Goal: Use online tool/utility: Use online tool/utility

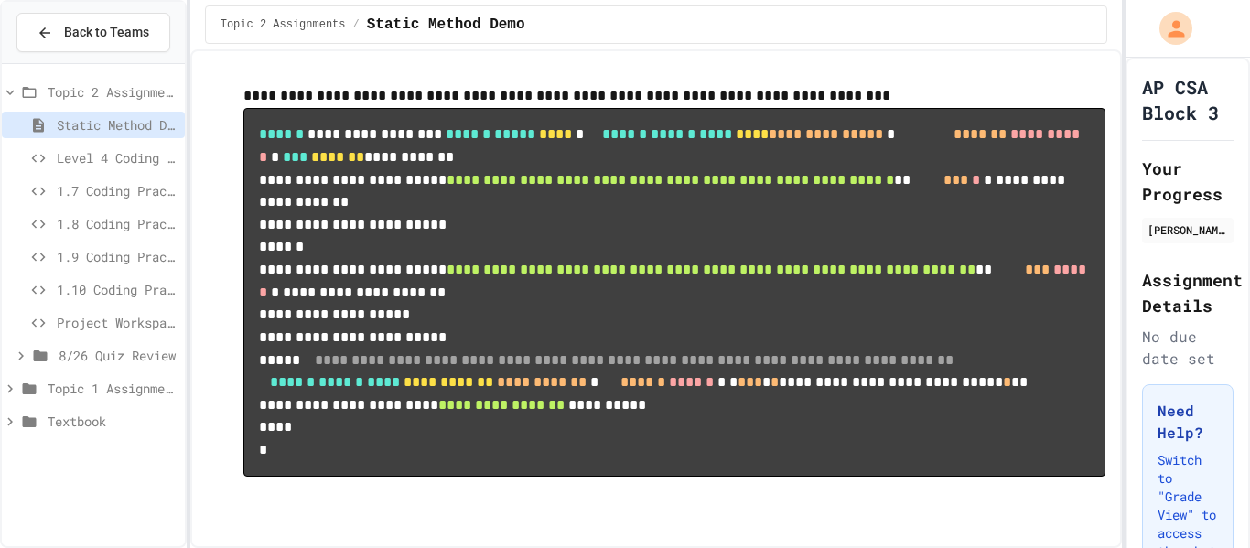
click at [100, 331] on span "Project Workspace" at bounding box center [117, 322] width 121 height 19
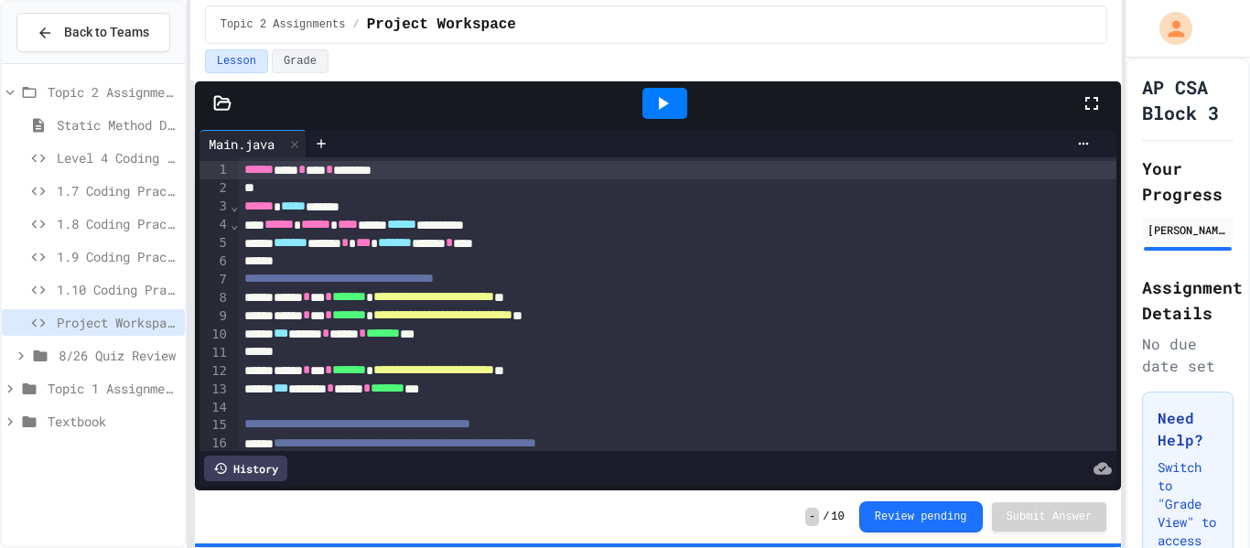
click at [654, 93] on icon at bounding box center [662, 103] width 22 height 22
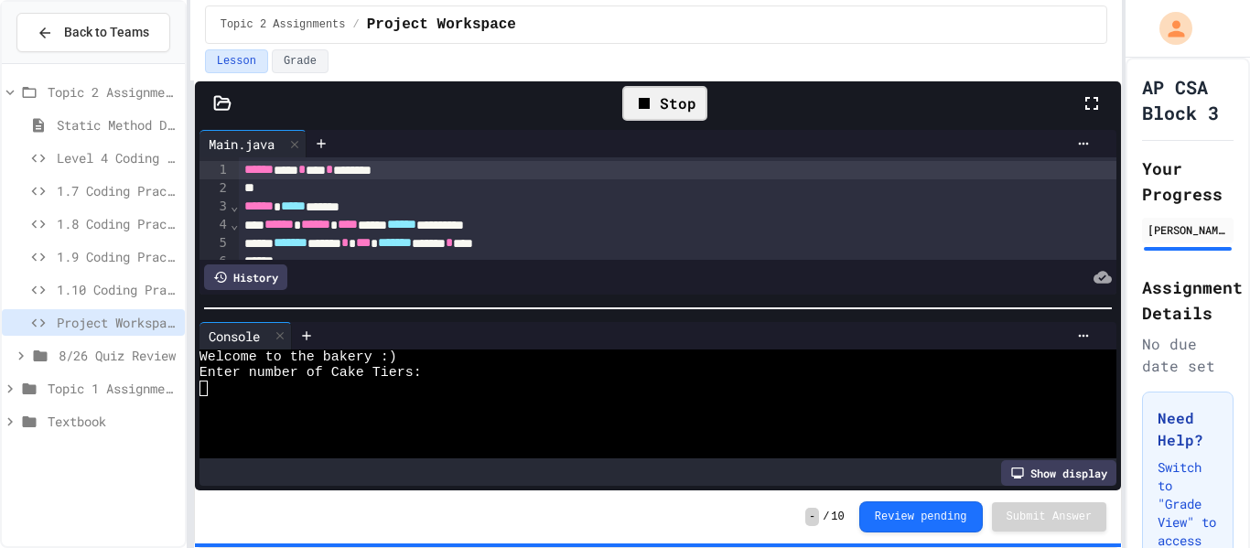
click at [501, 423] on div at bounding box center [648, 420] width 898 height 16
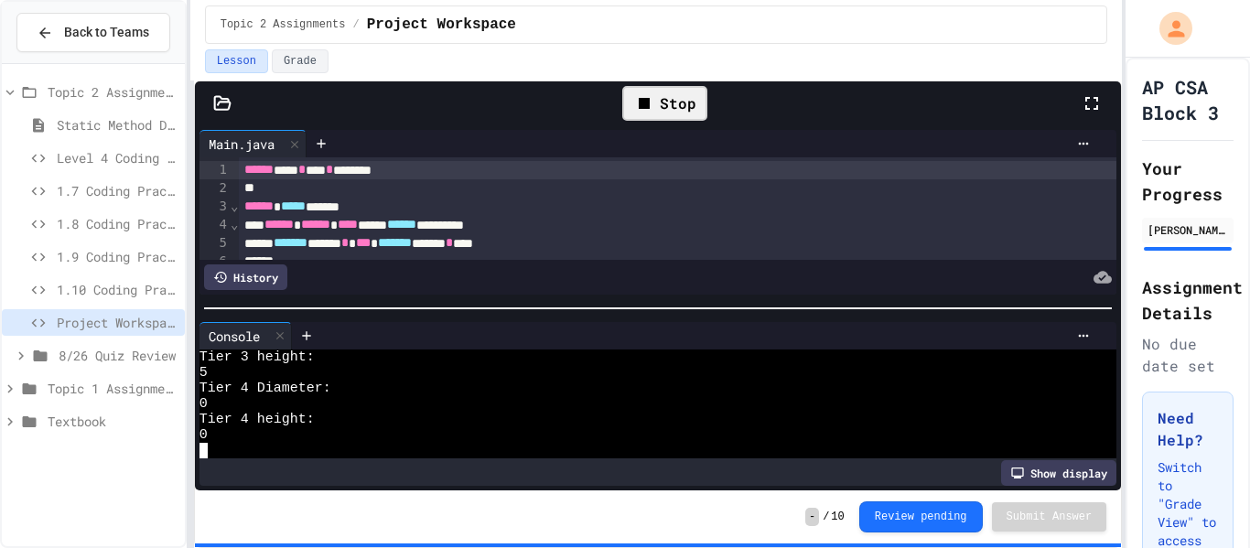
scroll to position [513, 0]
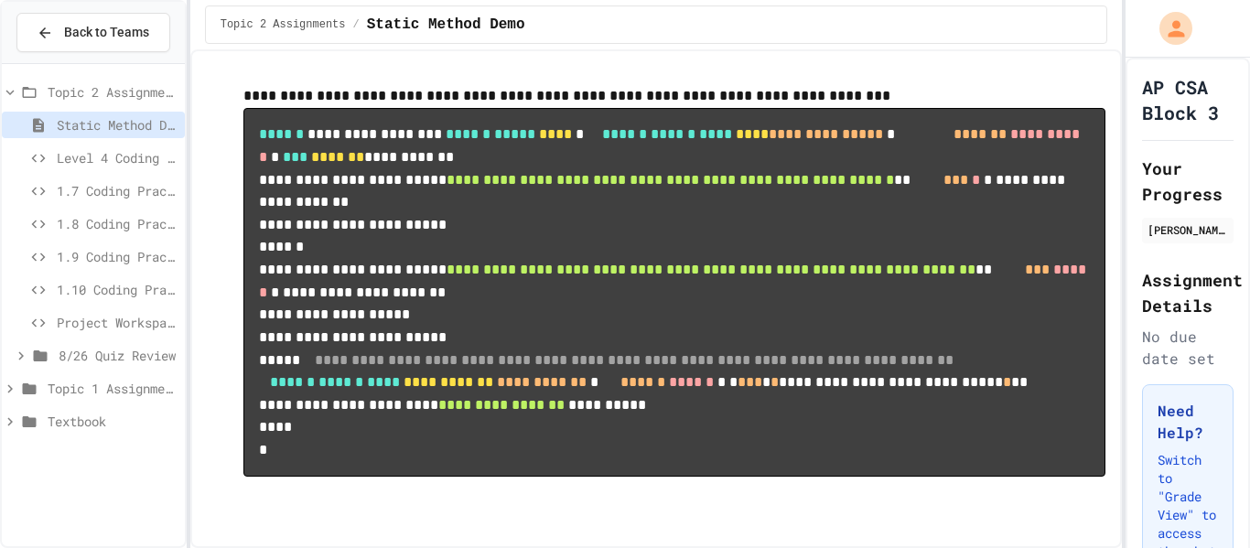
click at [44, 325] on icon at bounding box center [38, 323] width 22 height 16
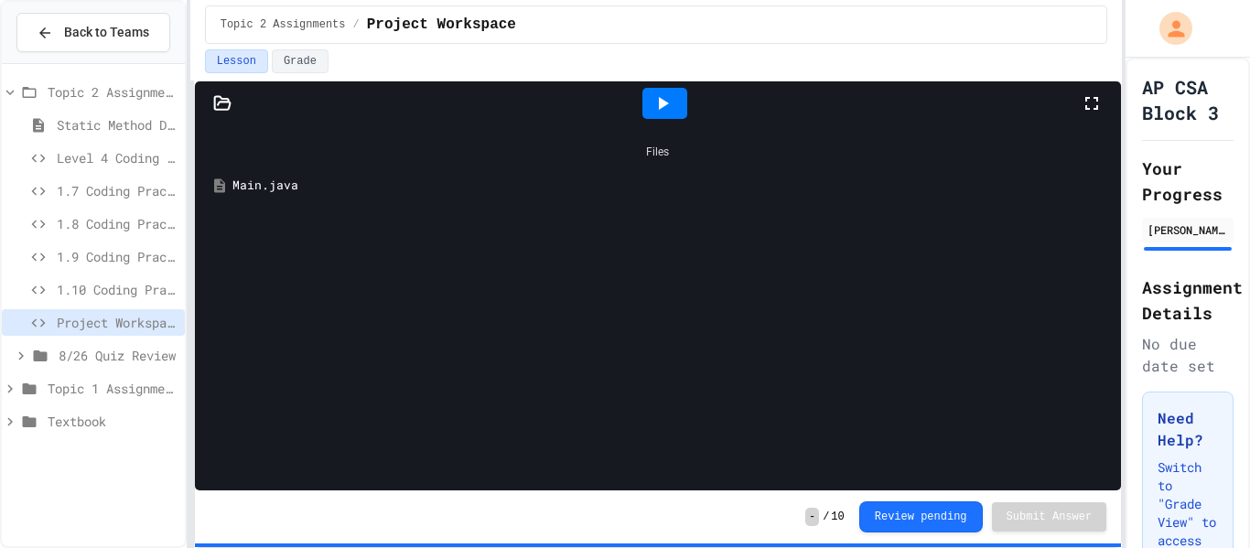
click at [667, 109] on icon at bounding box center [662, 103] width 22 height 22
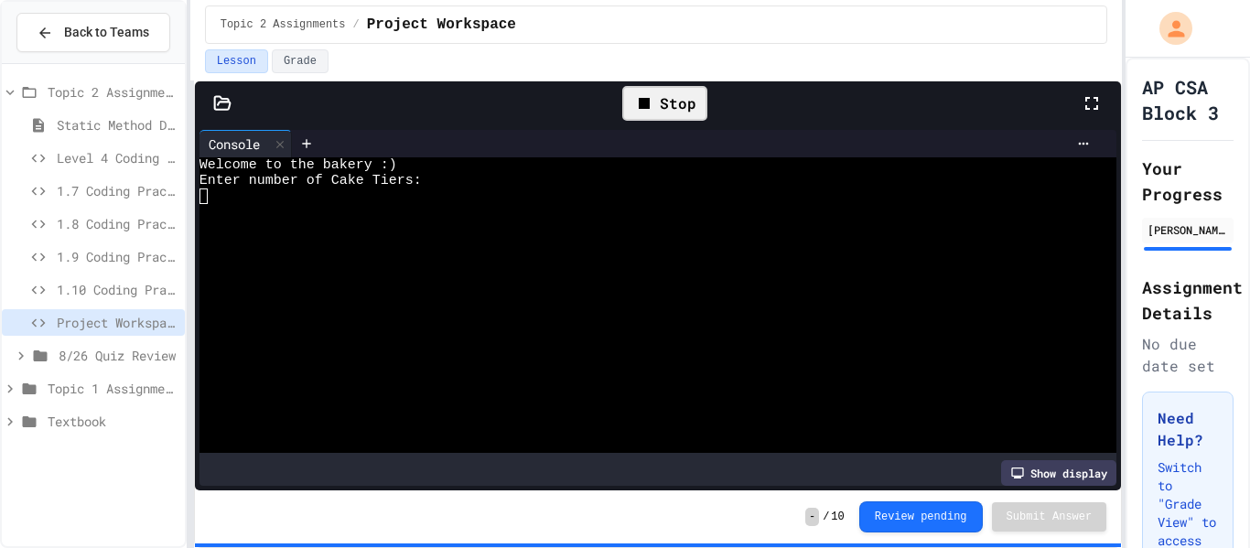
click at [610, 238] on div at bounding box center [648, 243] width 898 height 16
click at [677, 116] on div "Stop" at bounding box center [664, 103] width 85 height 35
click at [285, 145] on icon at bounding box center [280, 144] width 13 height 13
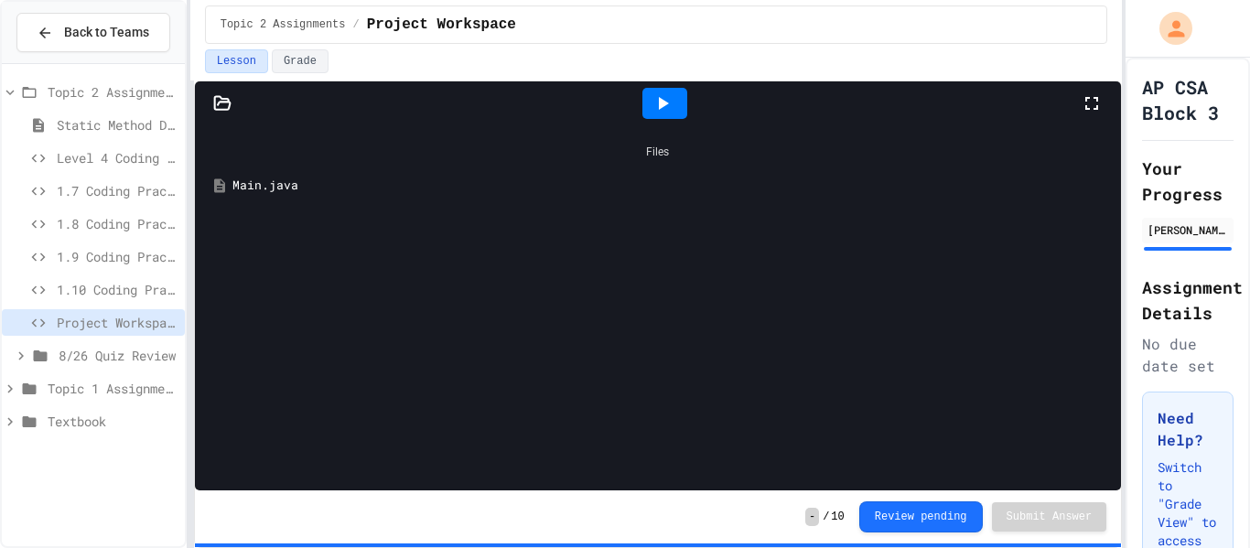
click at [390, 190] on div "Main.java" at bounding box center [671, 186] width 878 height 18
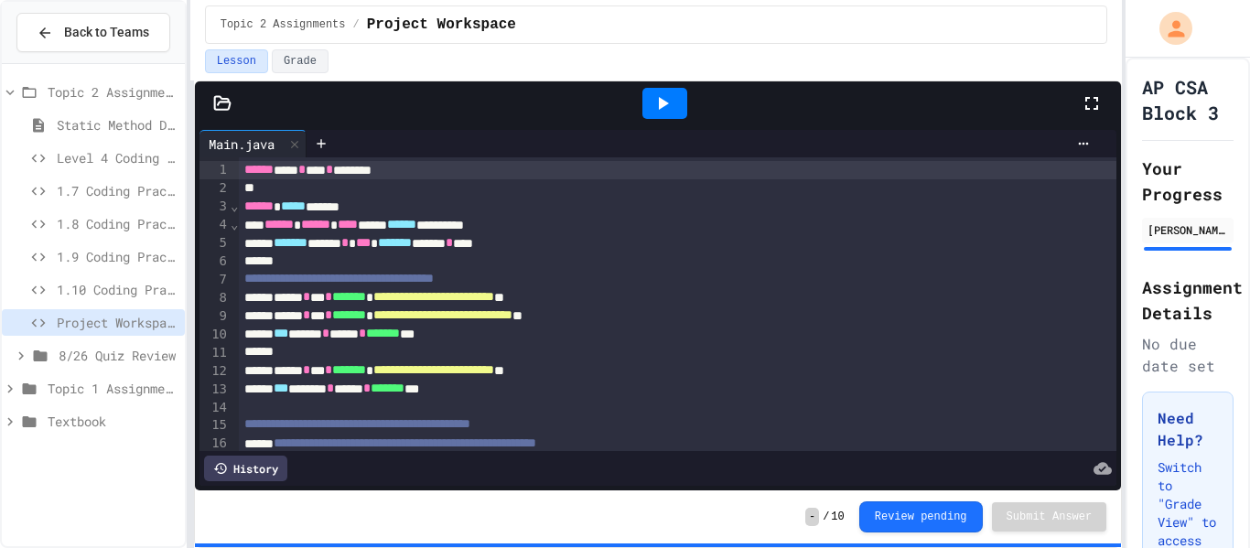
click at [394, 202] on div "****** ***** ******" at bounding box center [678, 207] width 879 height 18
